Goal: Transaction & Acquisition: Book appointment/travel/reservation

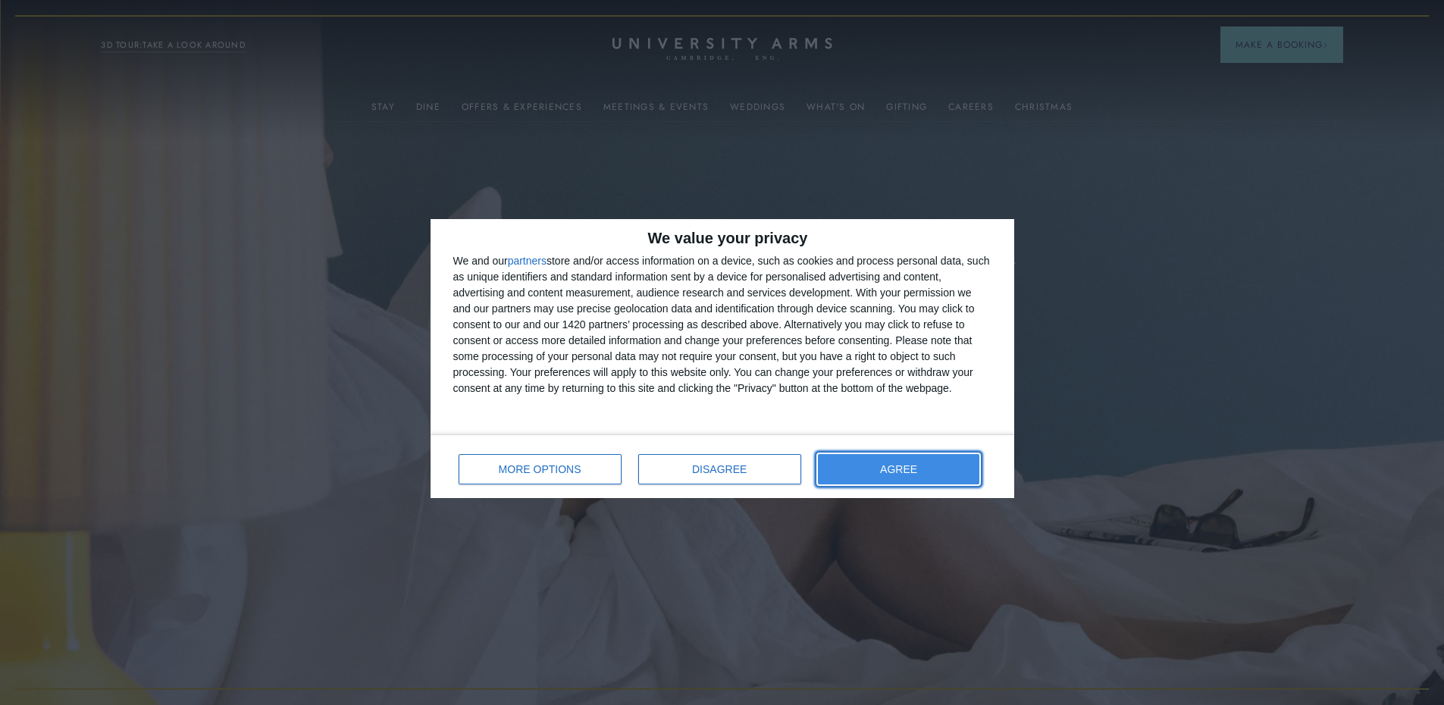
click at [881, 477] on button "AGREE" at bounding box center [899, 469] width 162 height 30
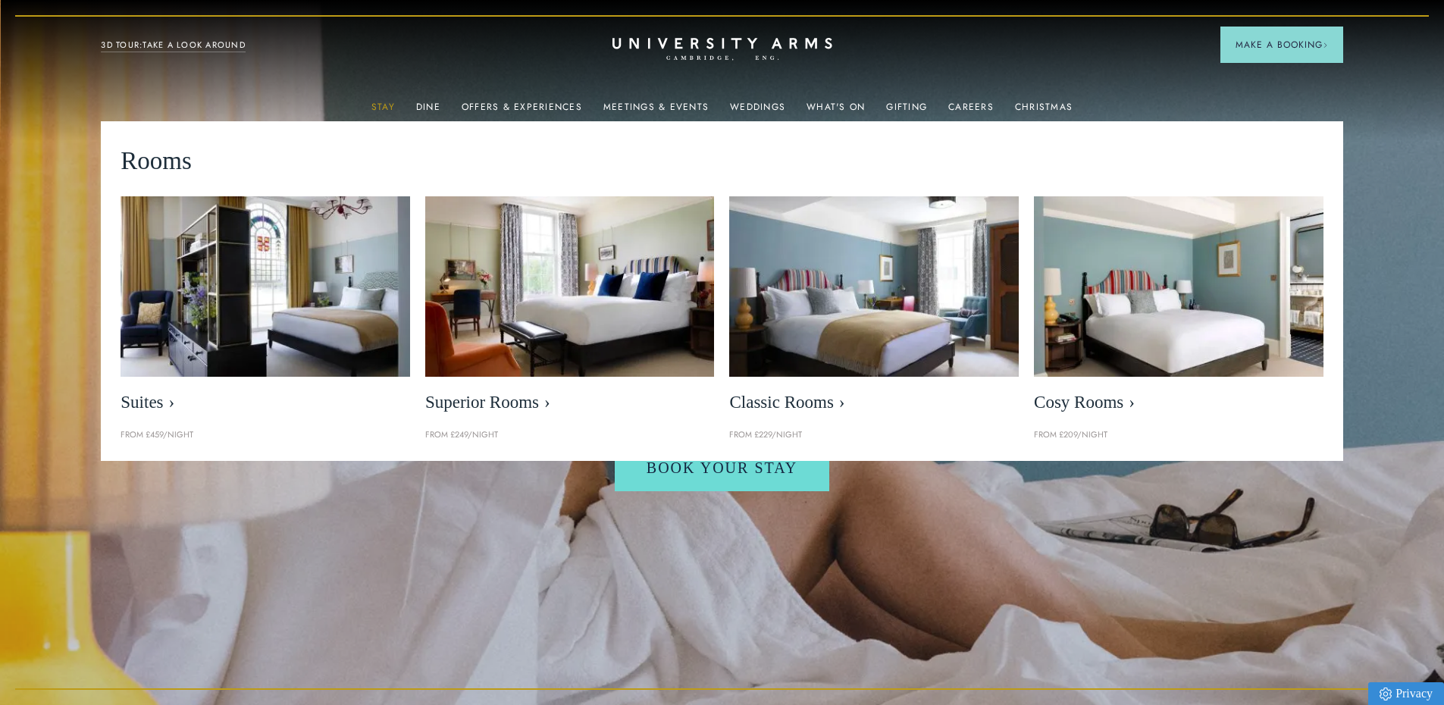
click at [389, 104] on link "Stay" at bounding box center [382, 112] width 23 height 20
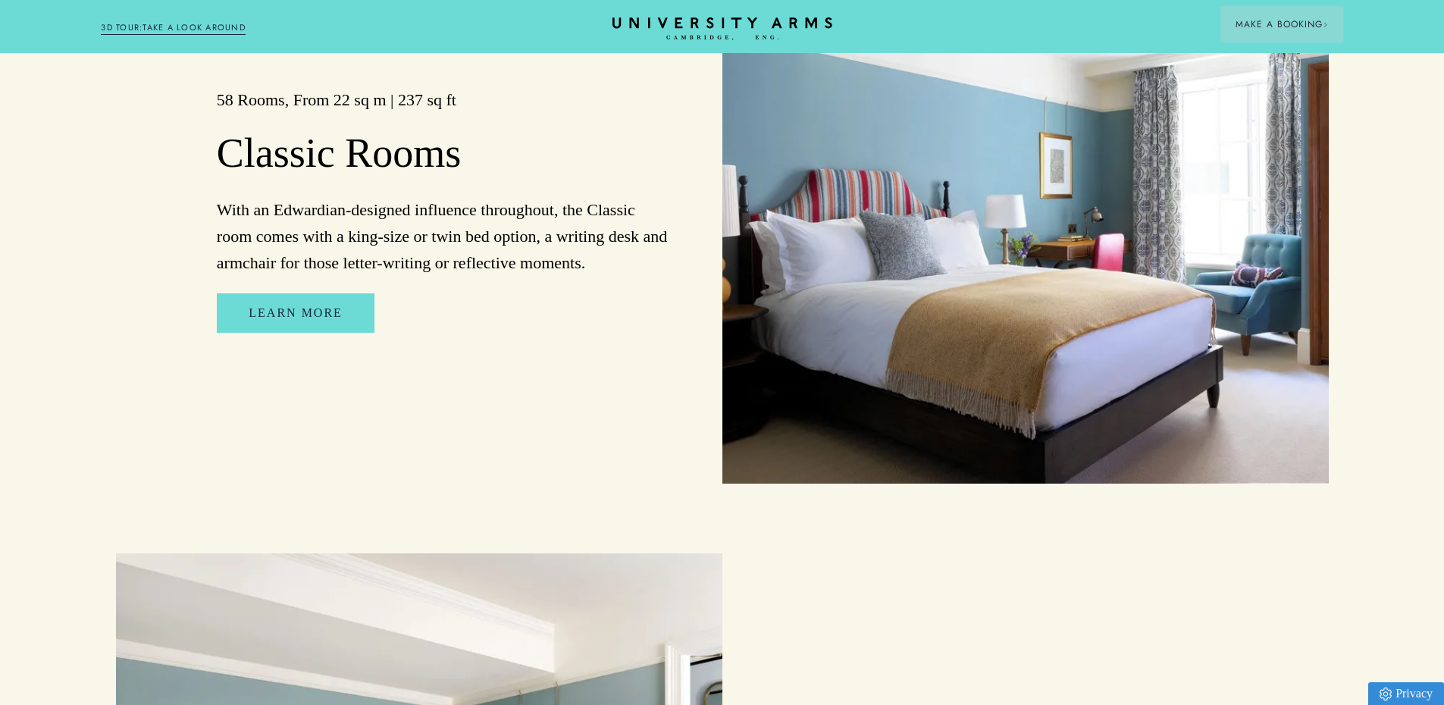
scroll to position [2501, 0]
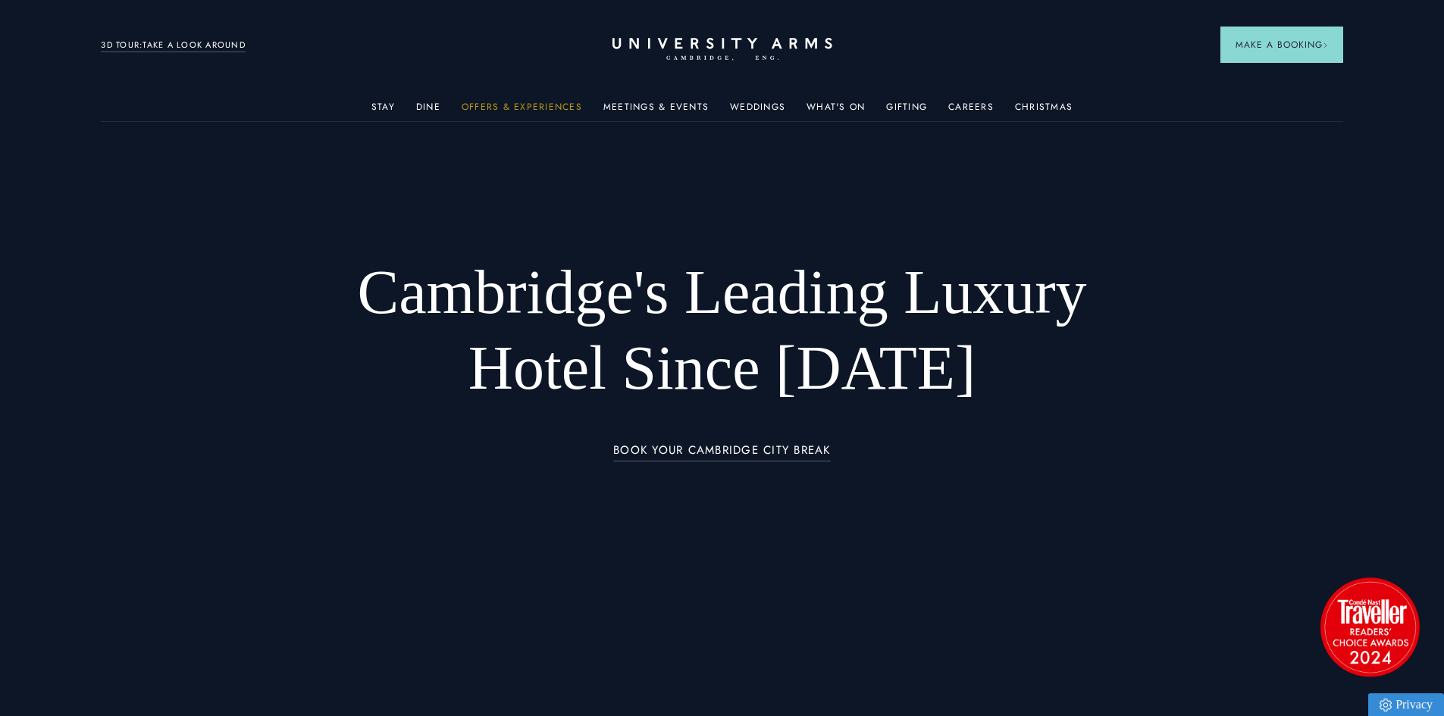
click at [537, 104] on link "Offers & Experiences" at bounding box center [522, 112] width 120 height 20
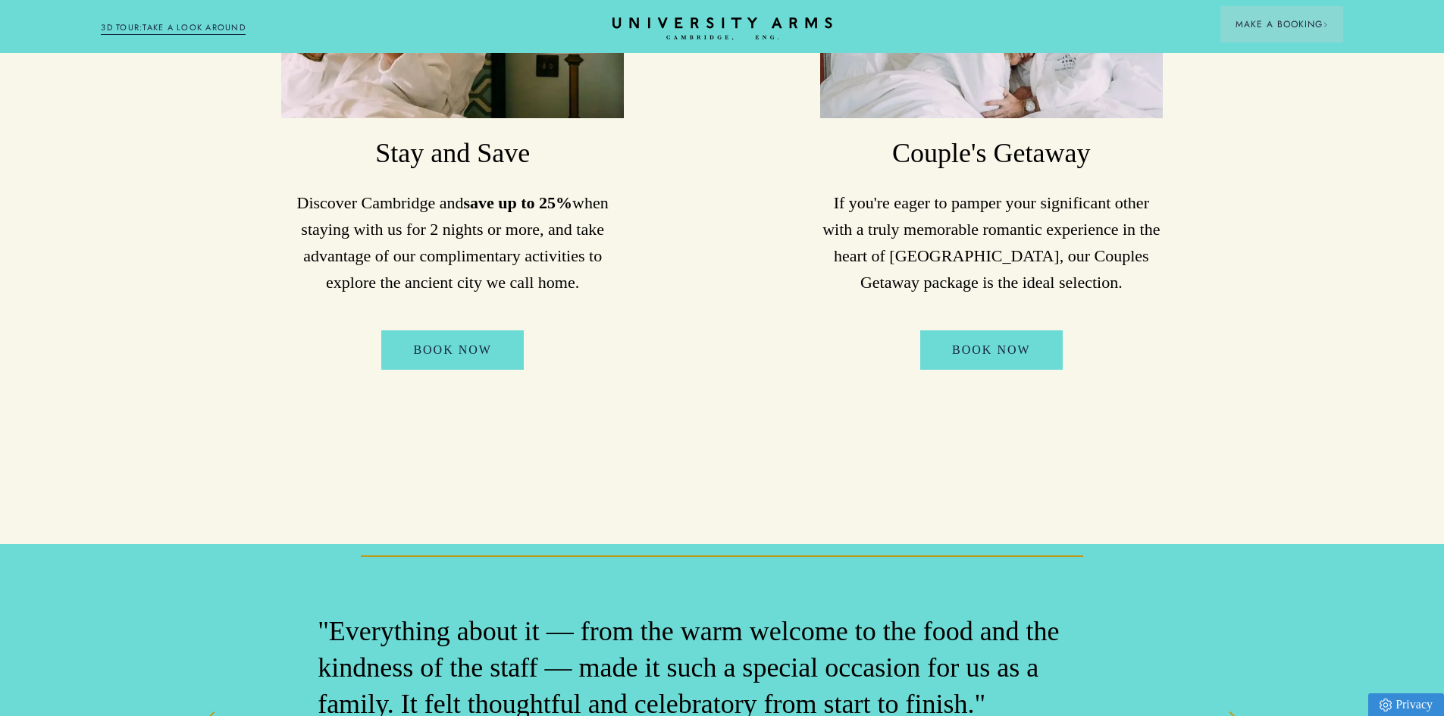
scroll to position [1137, 0]
